Goal: Find specific page/section: Find specific page/section

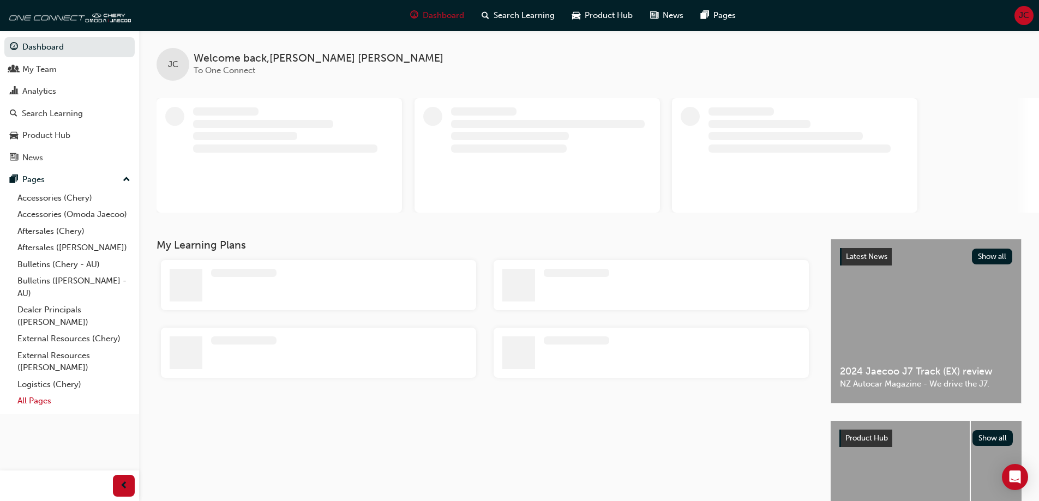
click at [35, 398] on link "All Pages" at bounding box center [74, 401] width 122 height 17
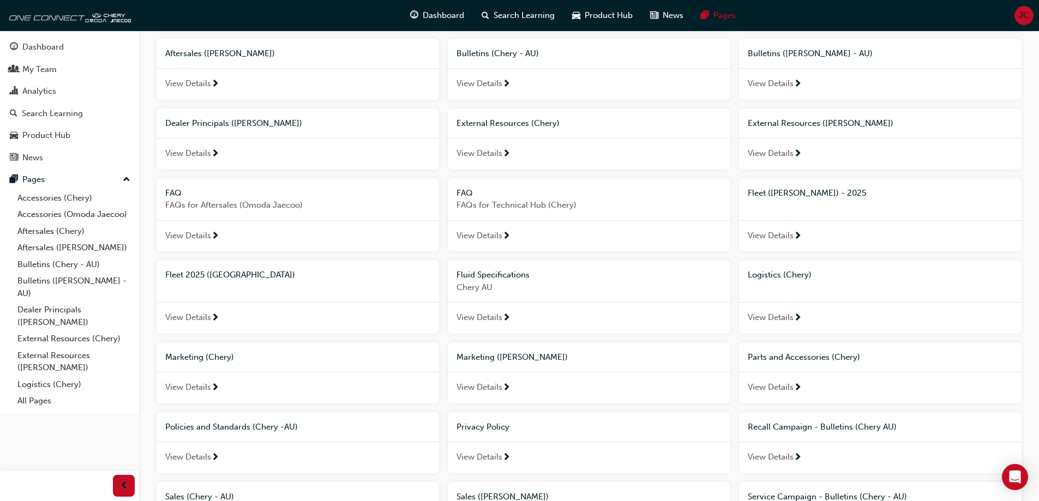
scroll to position [164, 0]
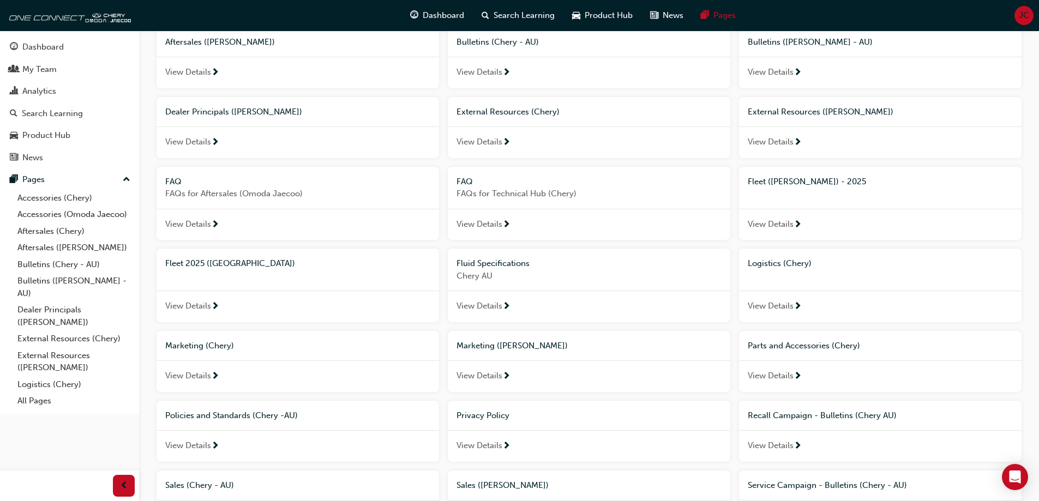
click at [774, 223] on span "View Details" at bounding box center [771, 224] width 46 height 13
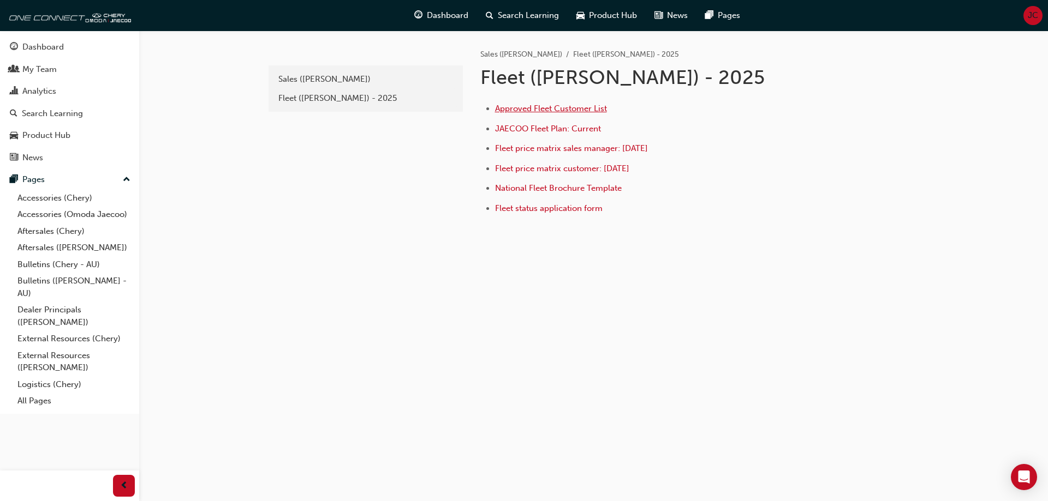
click at [547, 111] on span "Approved Fleet Customer List" at bounding box center [551, 109] width 112 height 10
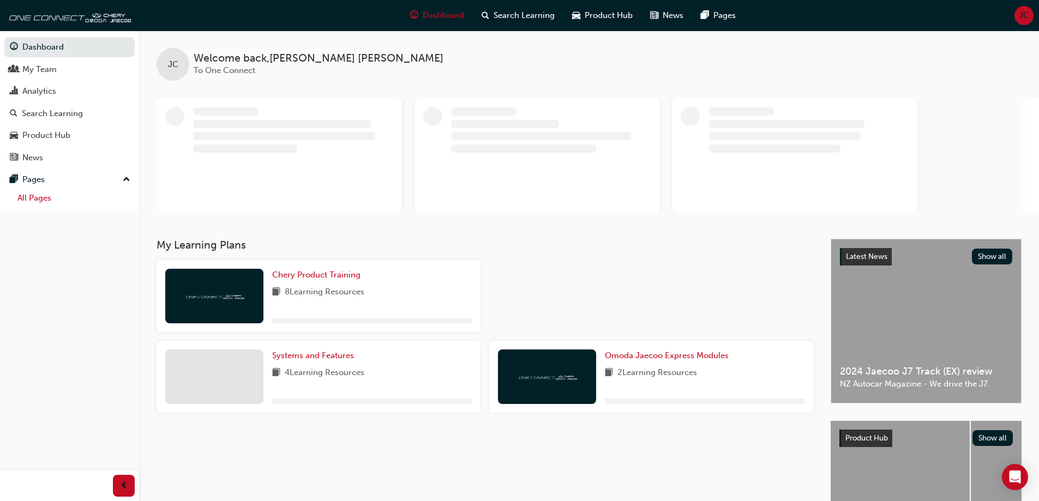
click at [49, 200] on link "All Pages" at bounding box center [74, 198] width 122 height 17
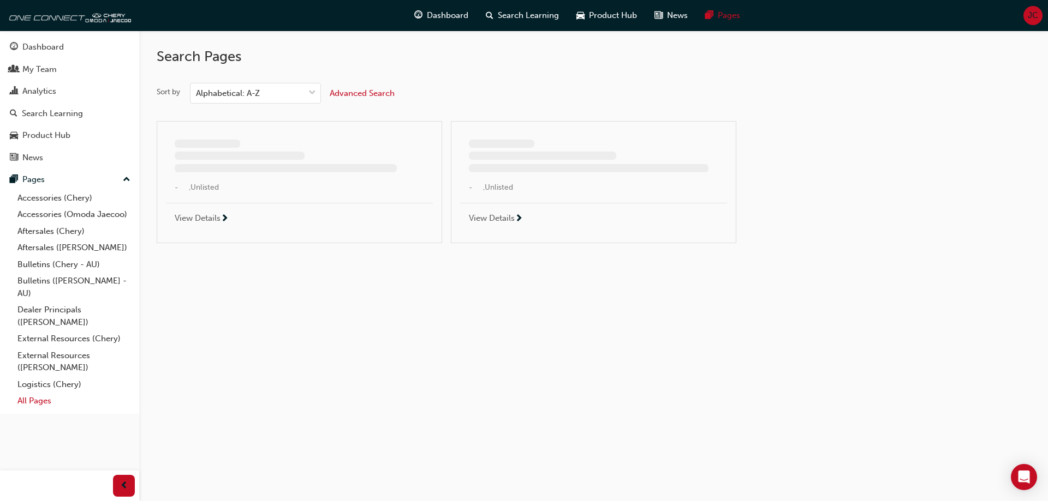
click at [33, 399] on link "All Pages" at bounding box center [74, 401] width 122 height 17
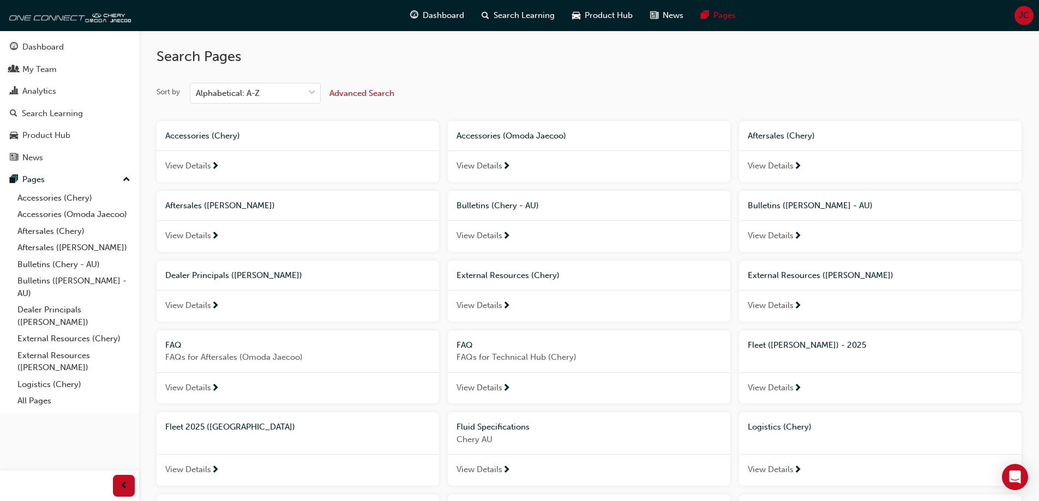
click at [207, 463] on div "View Details" at bounding box center [298, 471] width 283 height 32
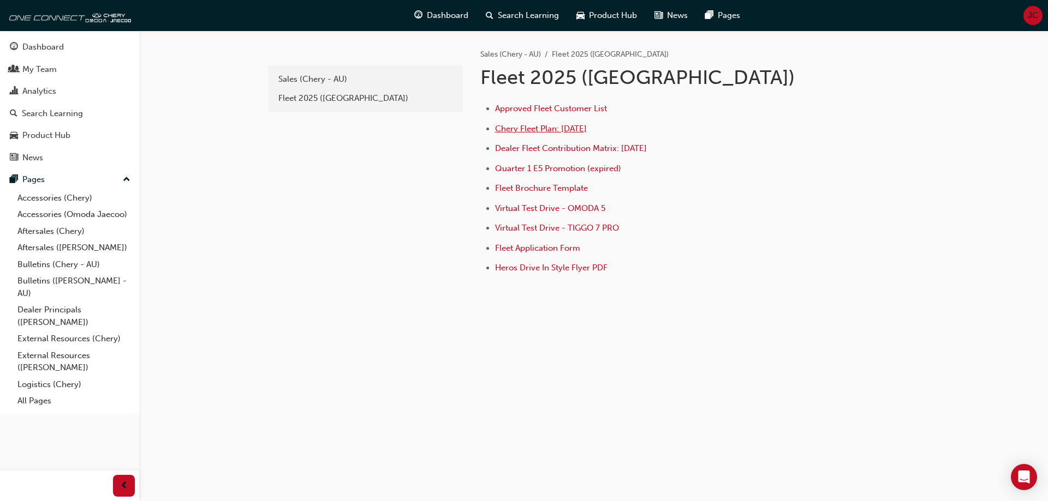
click at [552, 124] on span "Chery Fleet Plan: Jan 2025" at bounding box center [541, 129] width 92 height 10
